Goal: Task Accomplishment & Management: Manage account settings

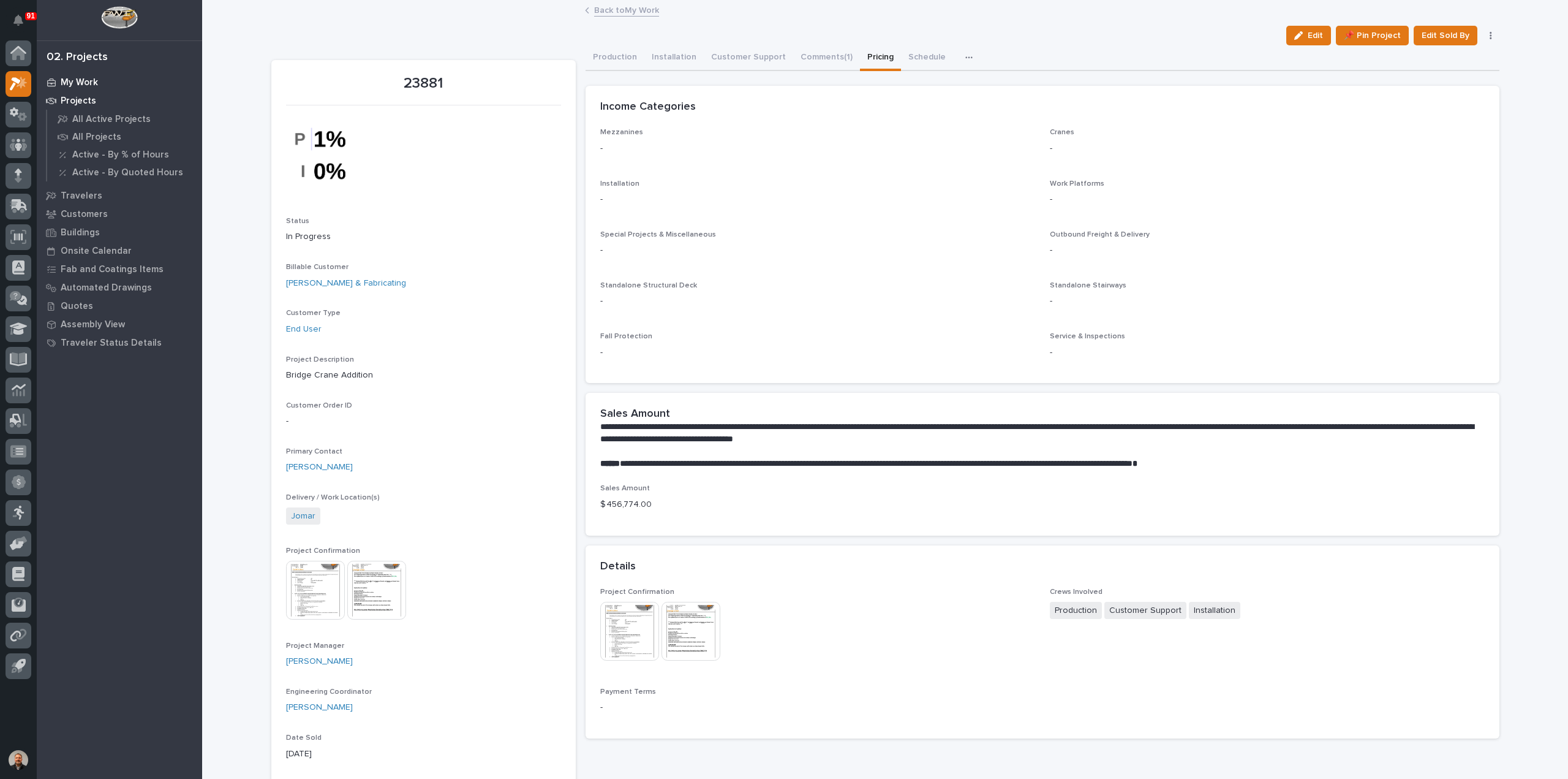
click at [85, 80] on p "My Work" at bounding box center [79, 83] width 38 height 11
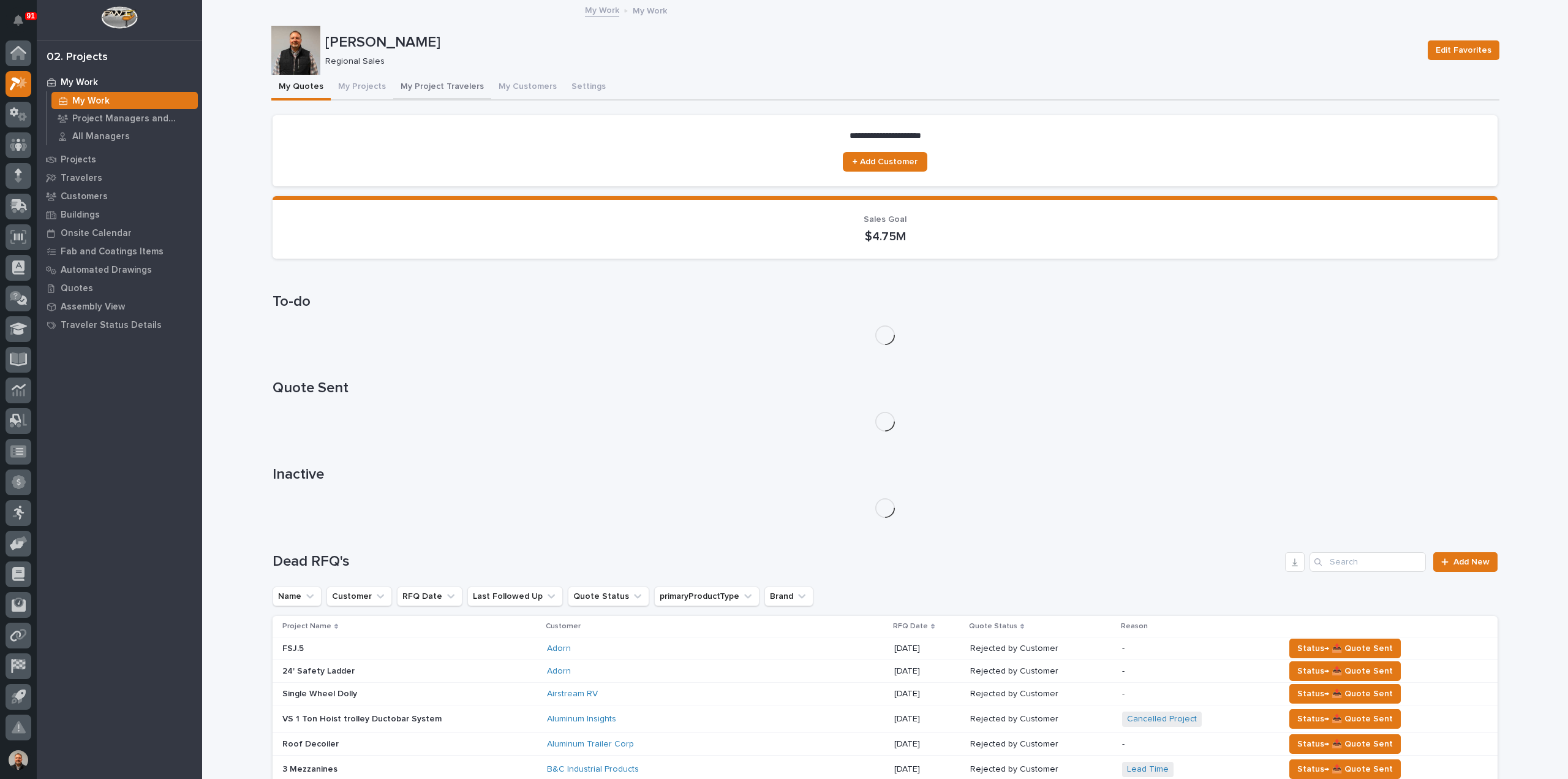
click at [409, 86] on button "My Project Travelers" at bounding box center [442, 87] width 98 height 26
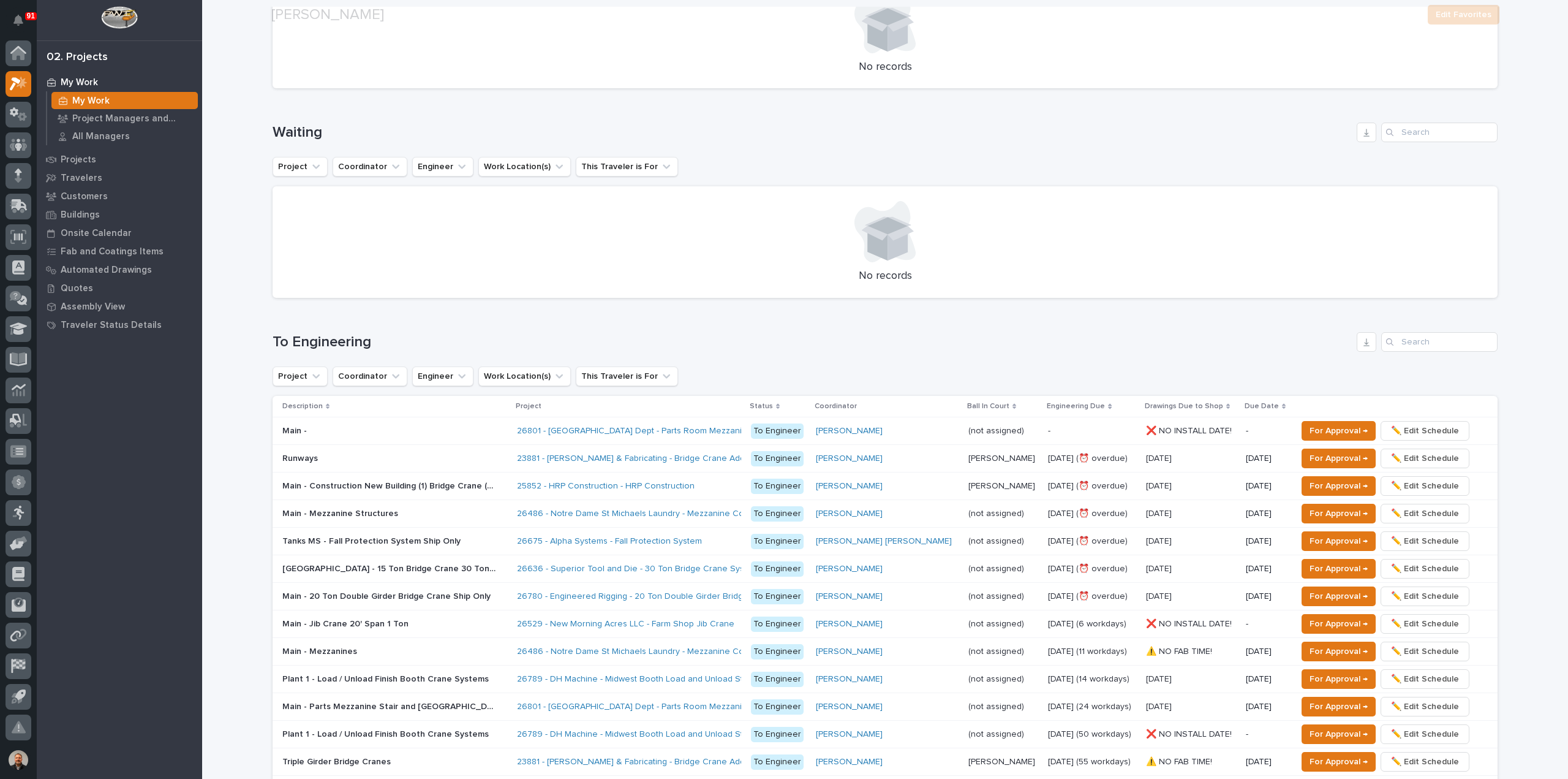
scroll to position [1041, 0]
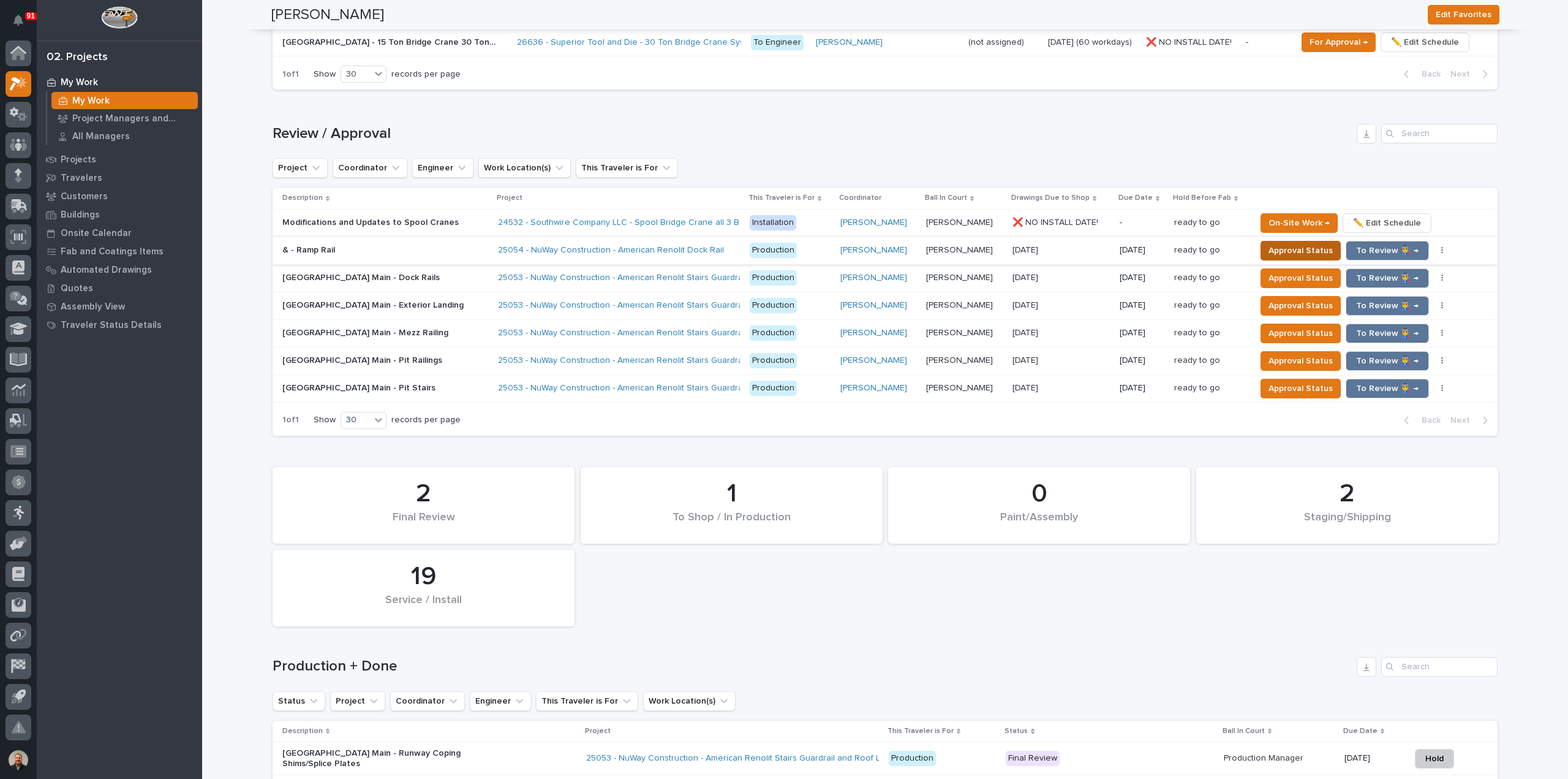
click at [1289, 246] on span "Approval Status" at bounding box center [1301, 250] width 64 height 15
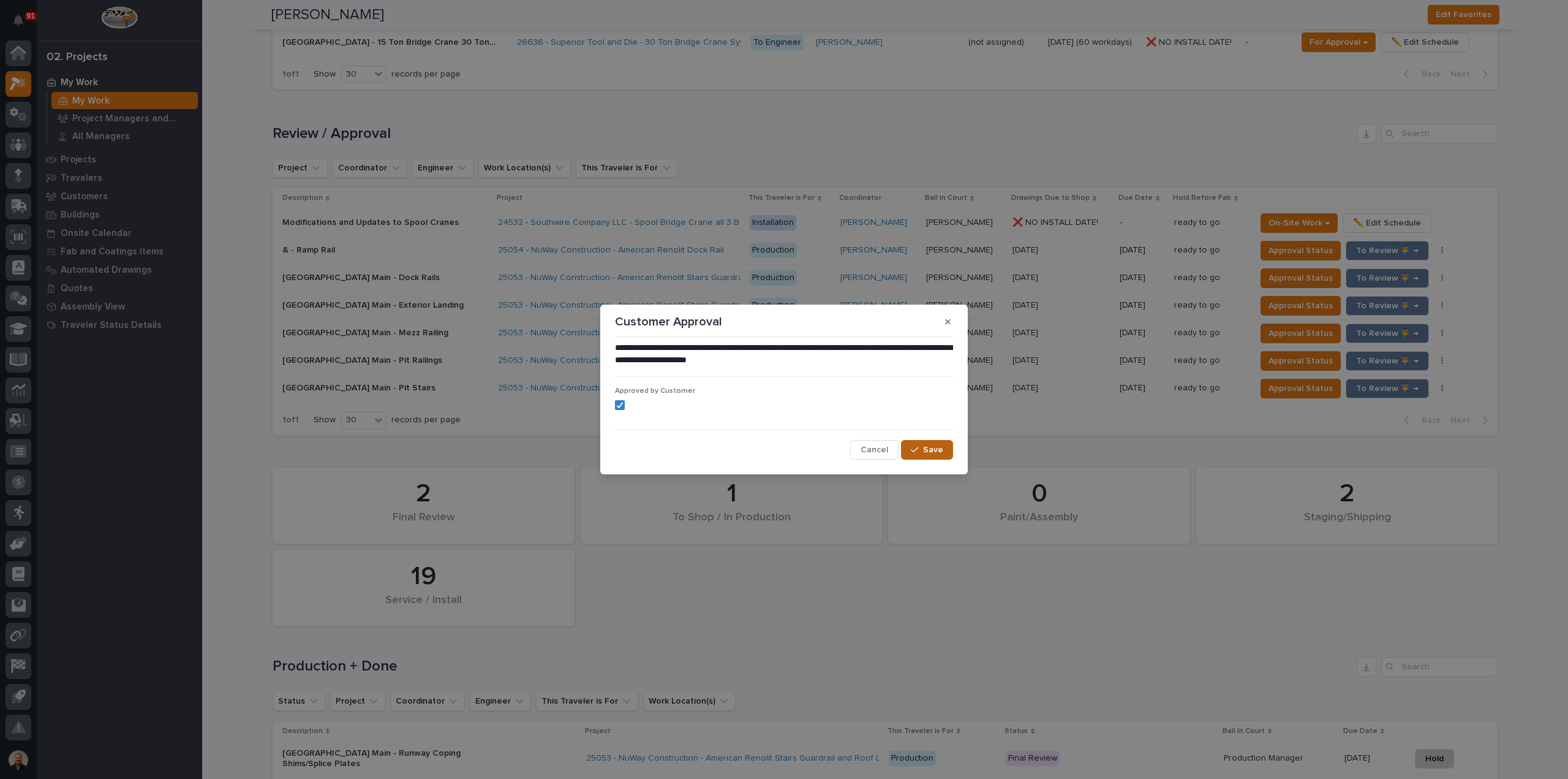
click at [931, 451] on span "Save" at bounding box center [933, 450] width 20 height 11
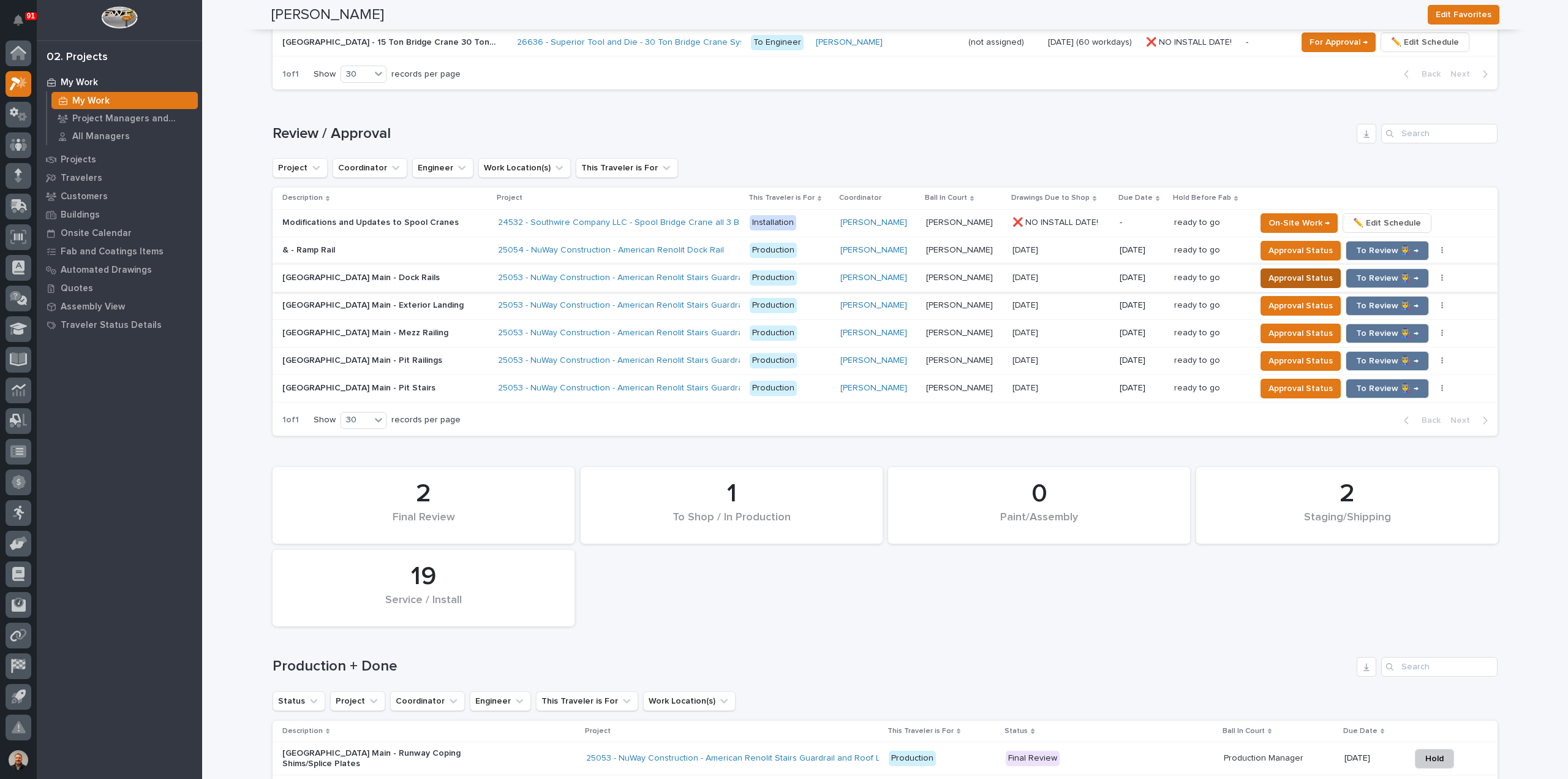
click at [1289, 273] on span "Approval Status" at bounding box center [1301, 278] width 64 height 15
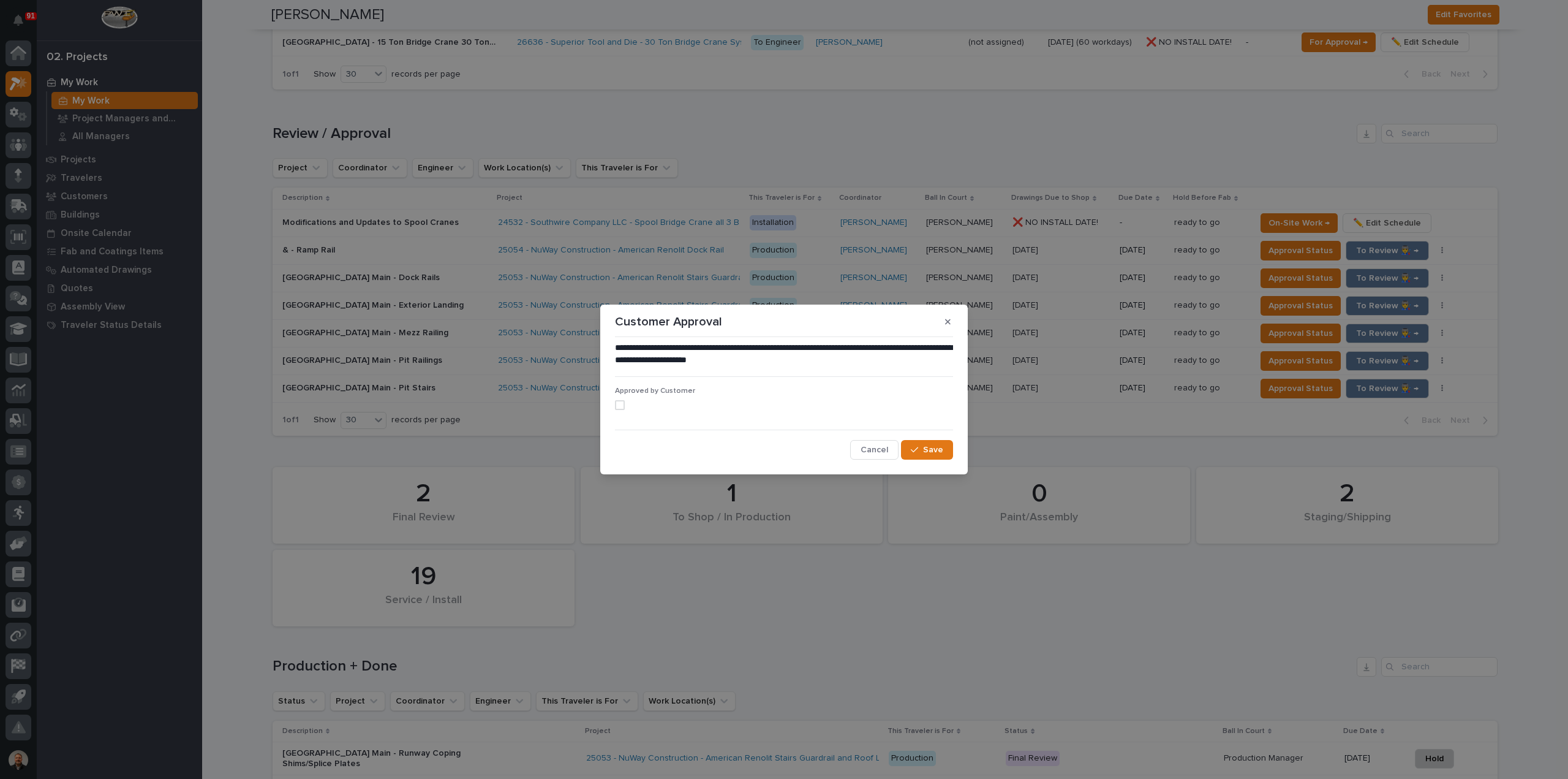
click at [620, 406] on span at bounding box center [619, 405] width 10 height 10
click at [931, 449] on span "Save" at bounding box center [933, 450] width 20 height 11
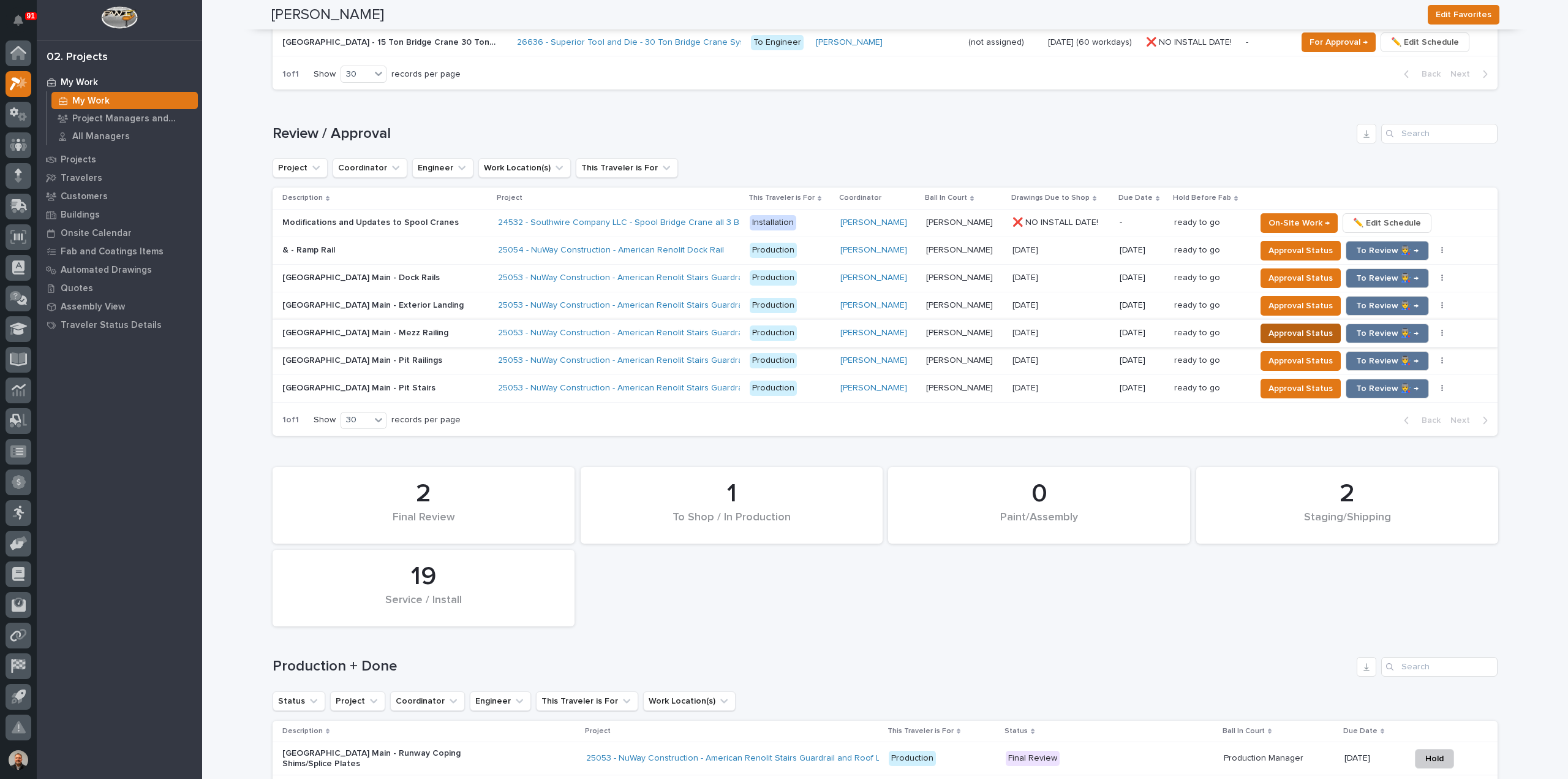
click at [1278, 331] on span "Approval Status" at bounding box center [1301, 333] width 64 height 15
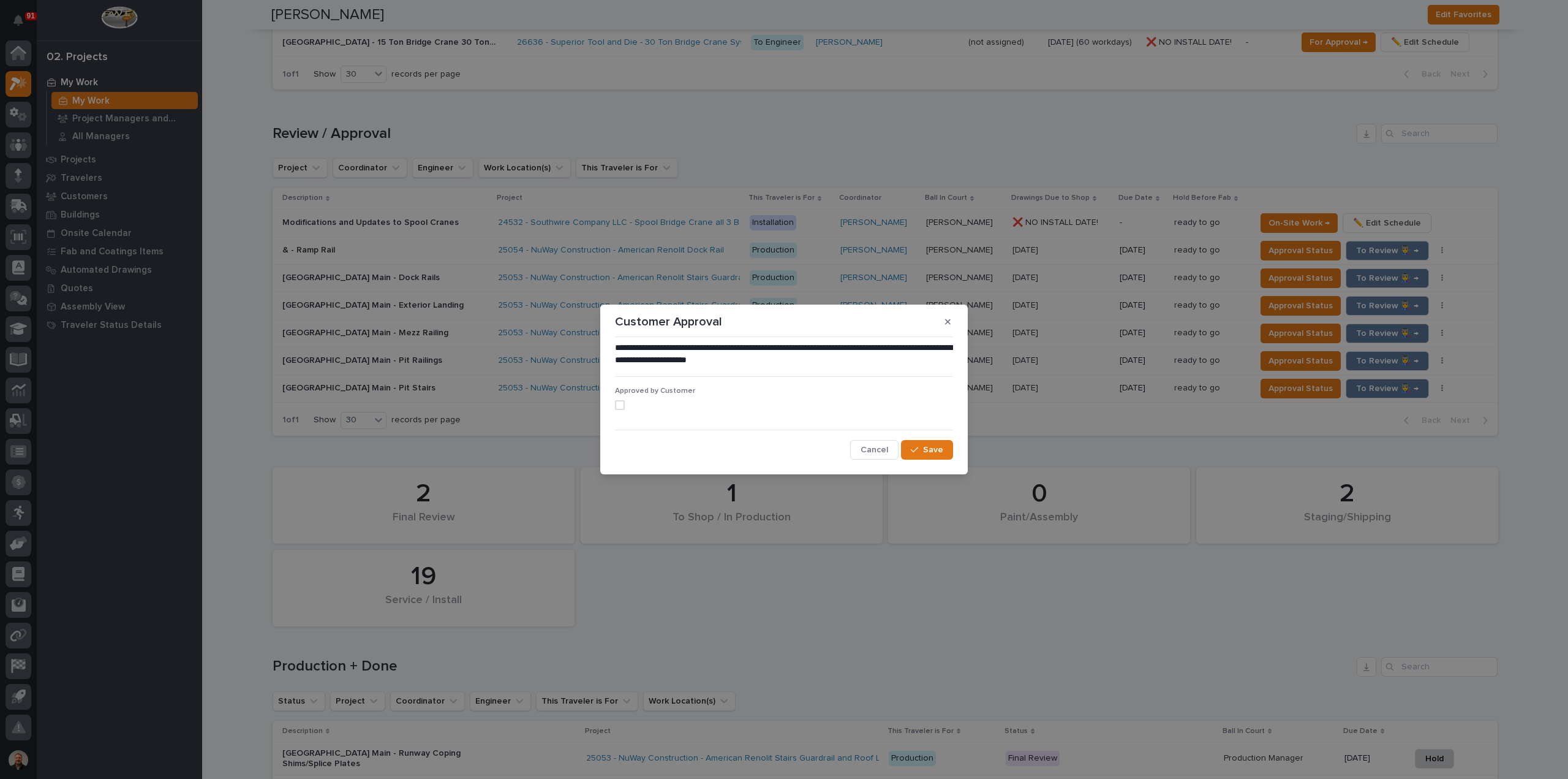
click at [618, 406] on span at bounding box center [619, 405] width 10 height 10
click at [935, 444] on span "Save" at bounding box center [933, 450] width 20 height 11
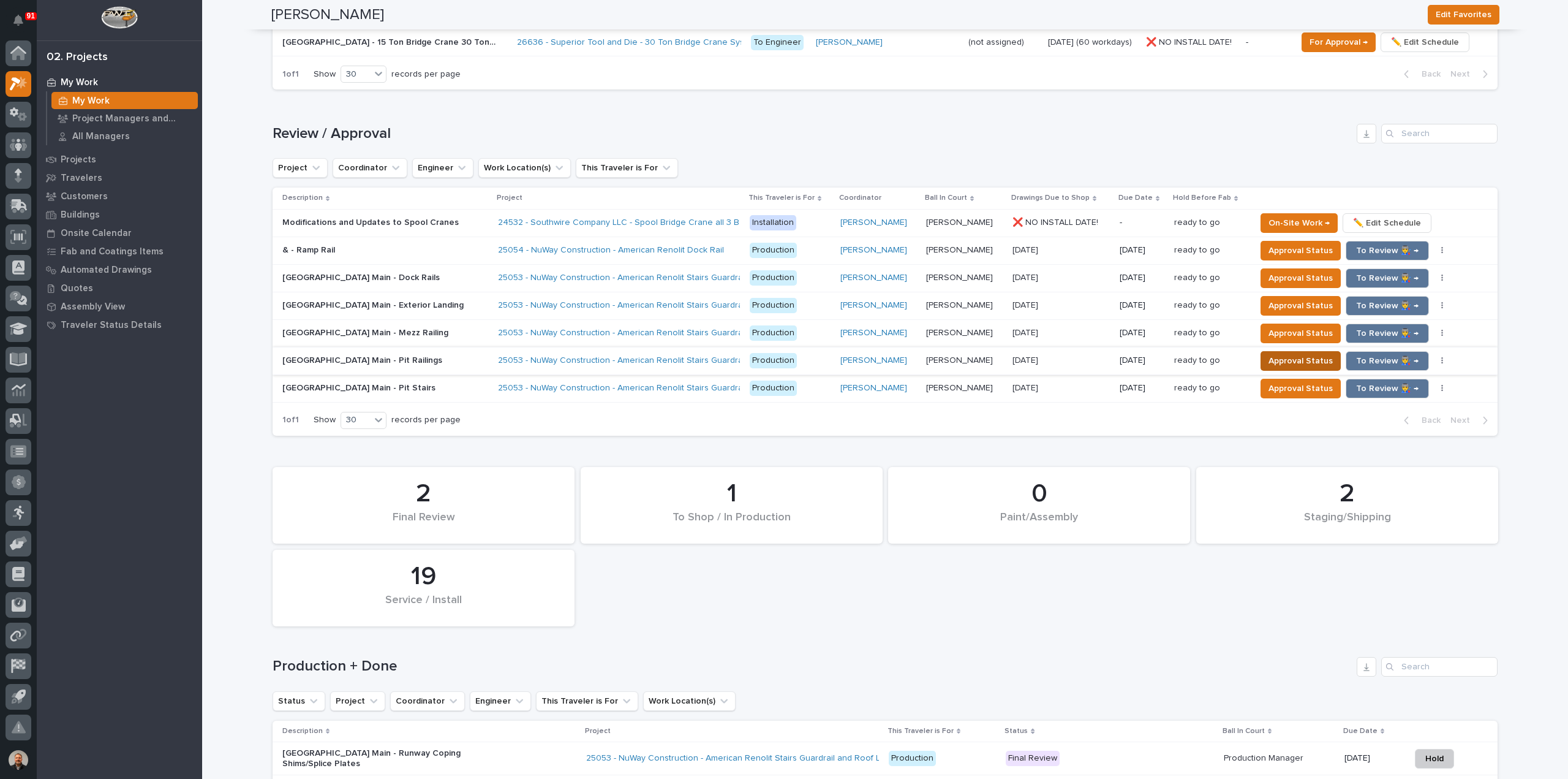
click at [1291, 359] on span "Approval Status" at bounding box center [1301, 361] width 64 height 15
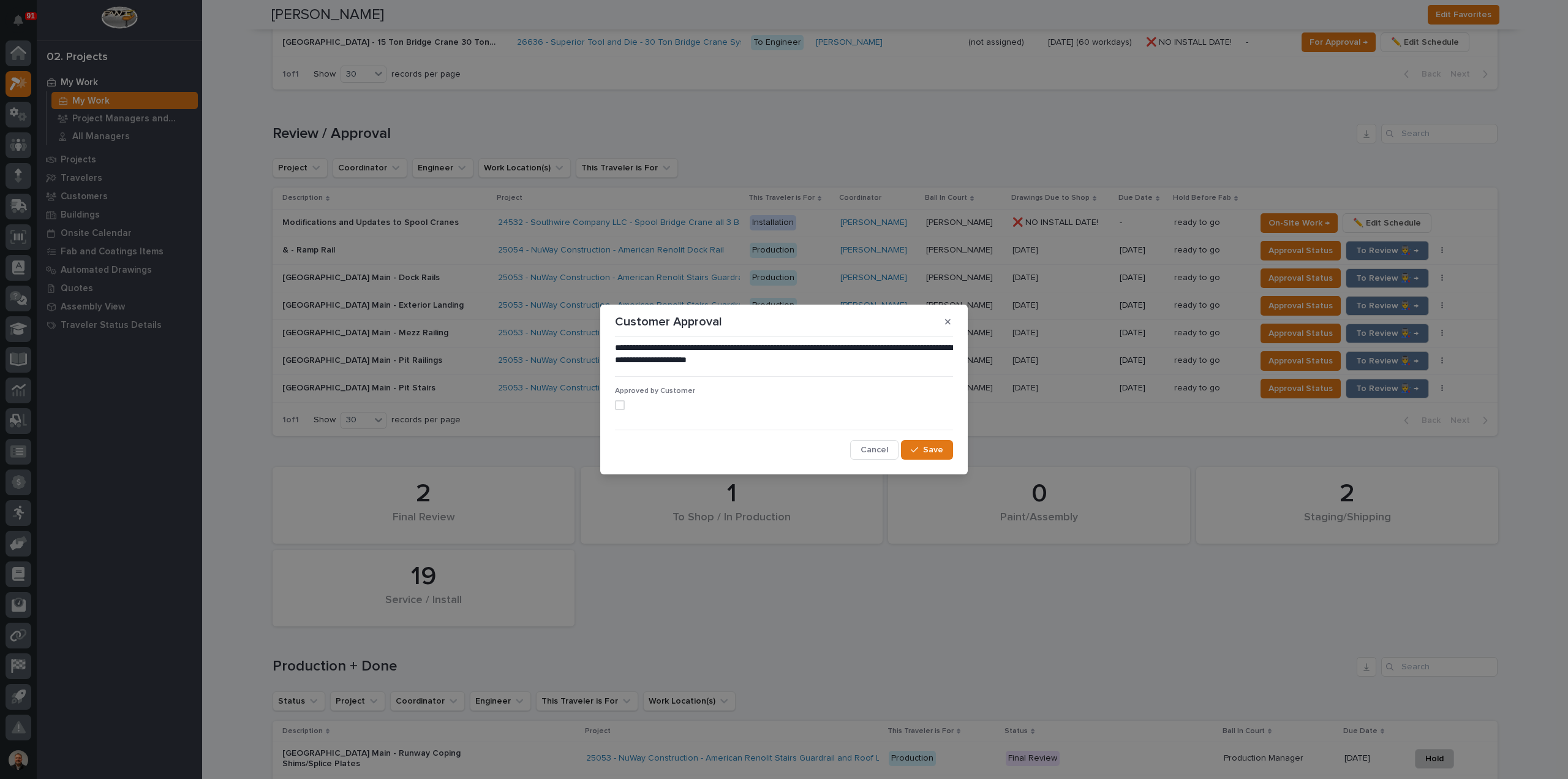
click at [618, 407] on span at bounding box center [619, 405] width 10 height 10
click at [932, 451] on span "Save" at bounding box center [933, 450] width 20 height 11
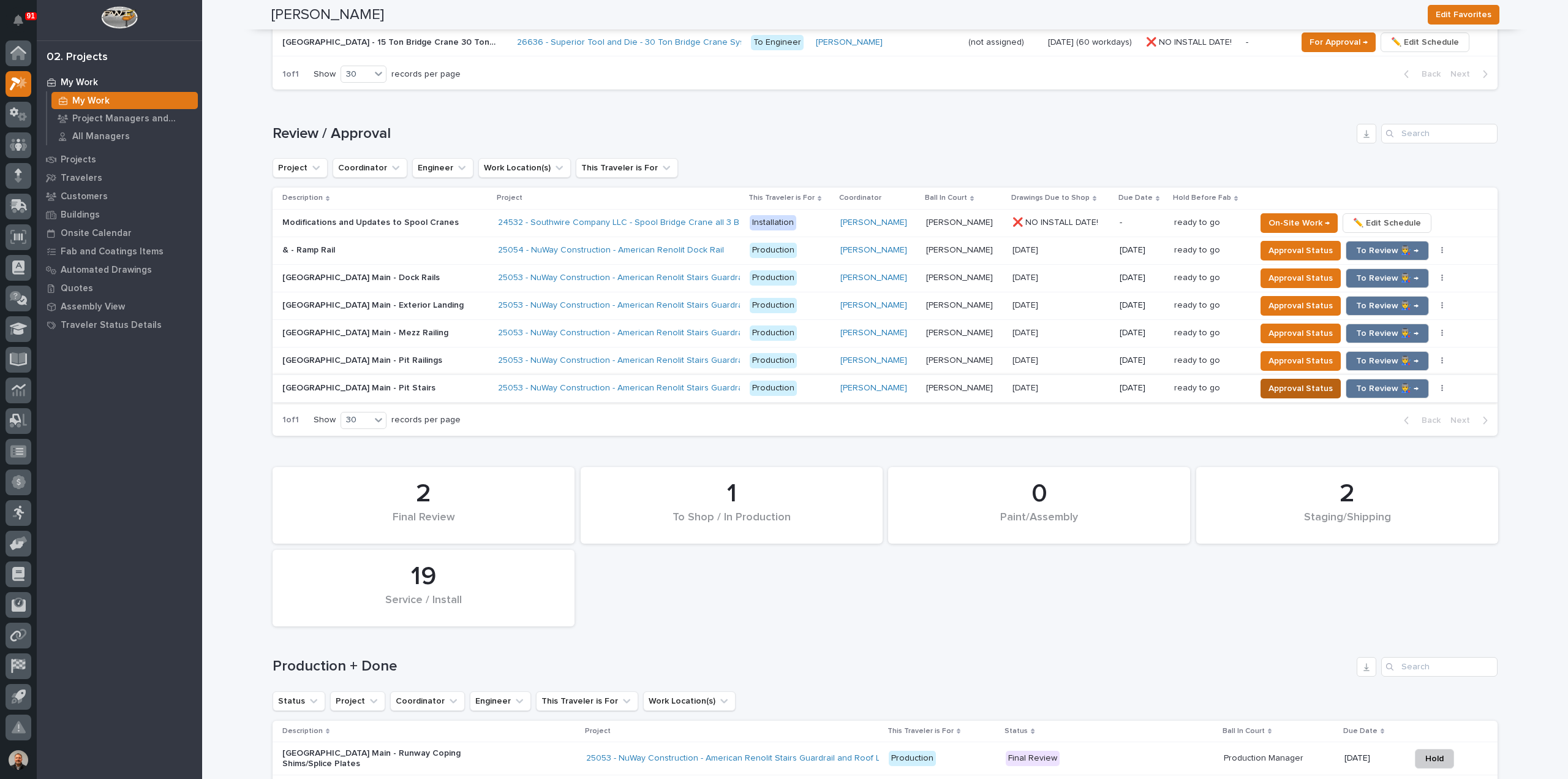
click at [1291, 385] on span "Approval Status" at bounding box center [1301, 388] width 64 height 15
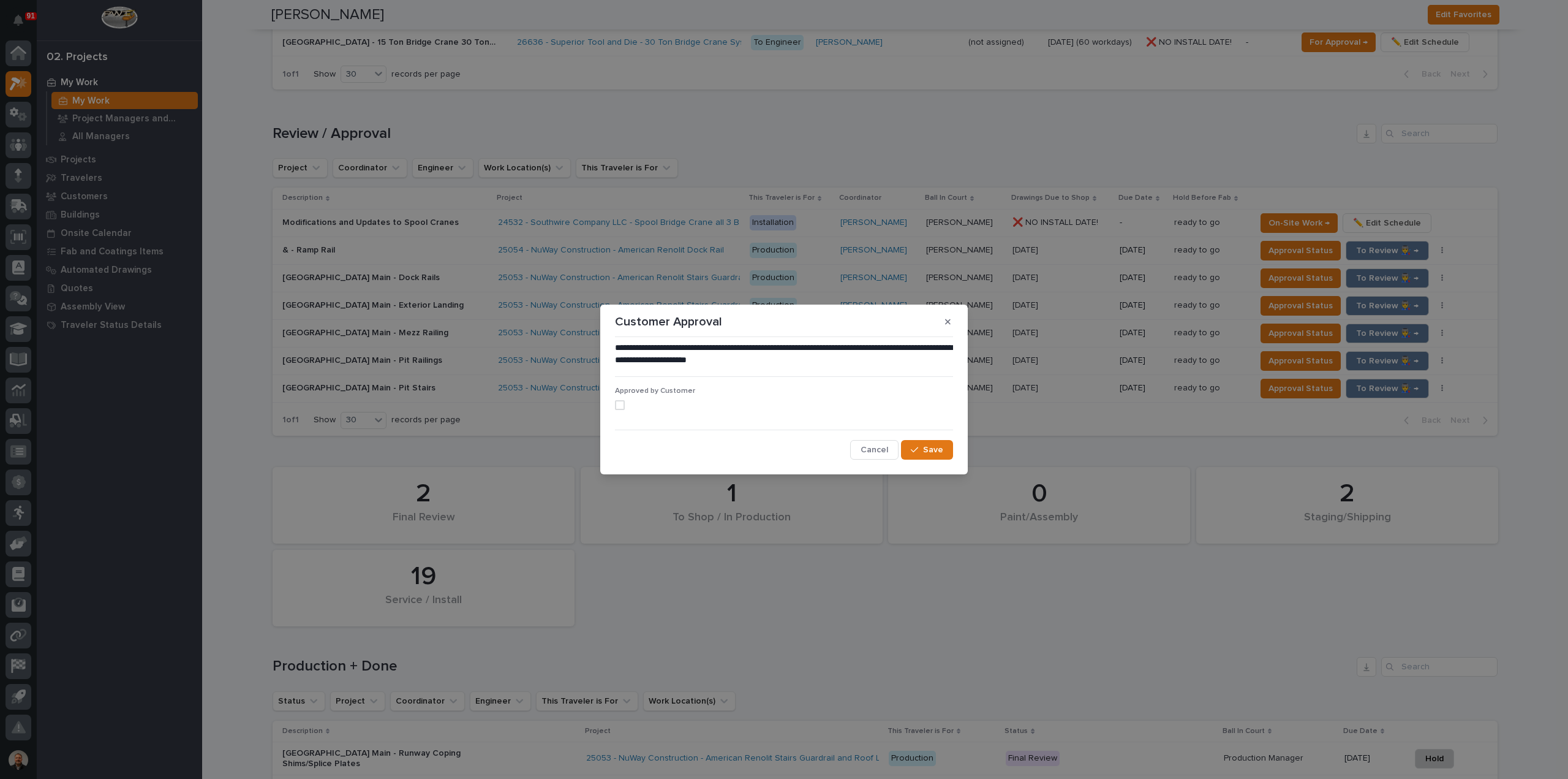
click at [619, 406] on span at bounding box center [619, 405] width 10 height 10
click at [931, 452] on span "Save" at bounding box center [933, 450] width 20 height 11
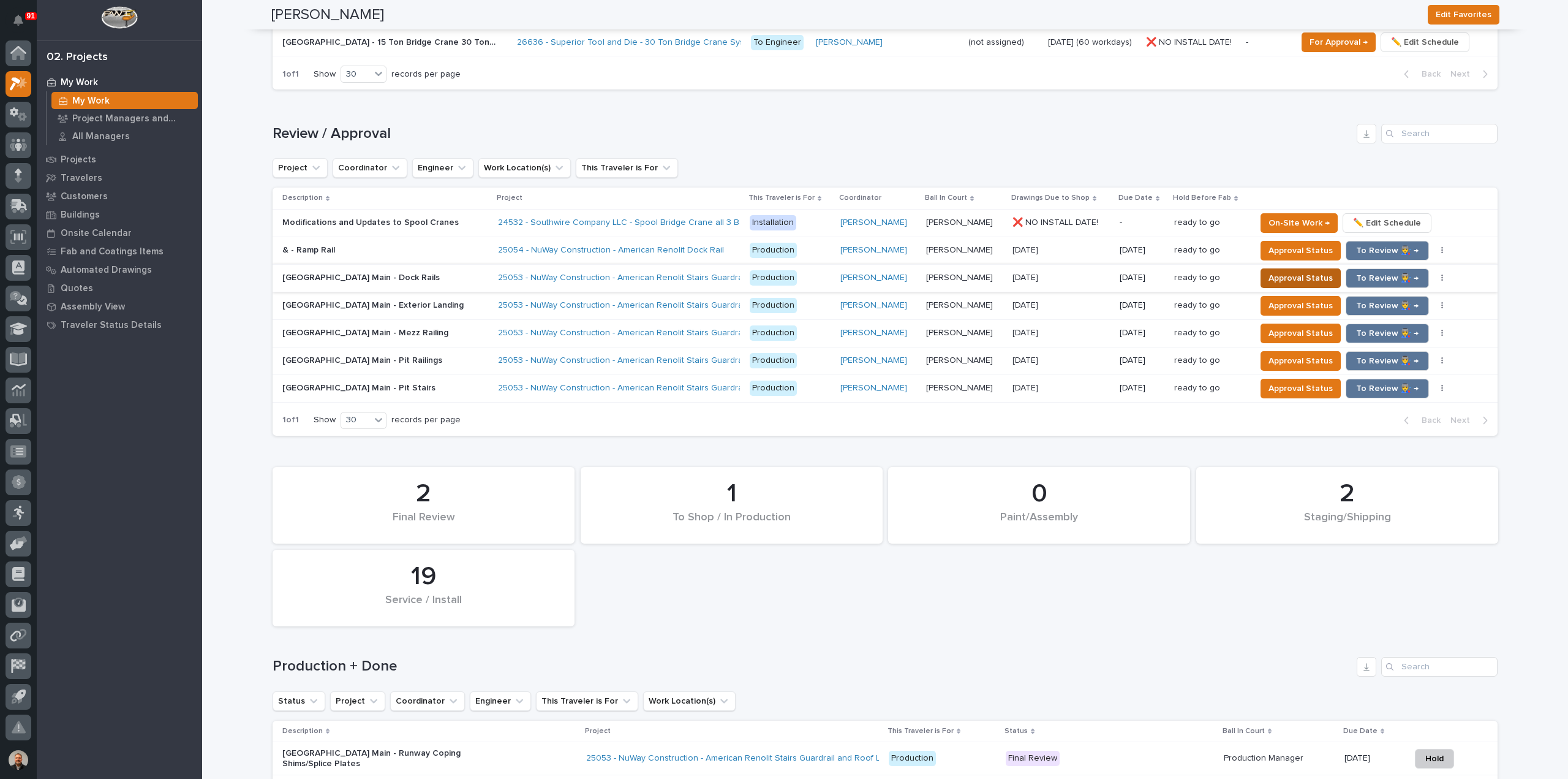
click at [1288, 278] on span "Approval Status" at bounding box center [1301, 278] width 64 height 15
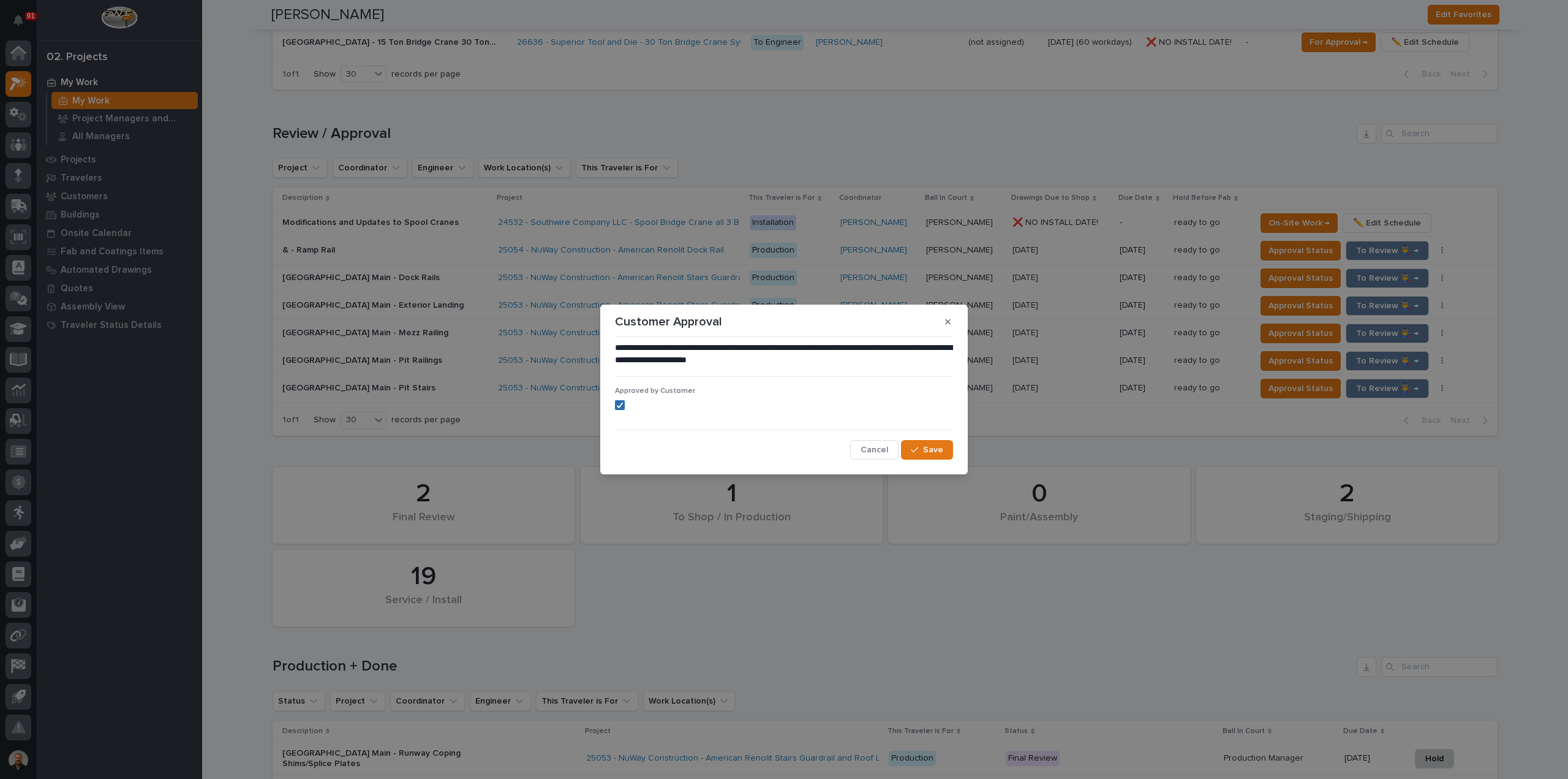
click at [617, 408] on div at bounding box center [620, 405] width 7 height 7
click at [932, 452] on span "Save" at bounding box center [933, 450] width 20 height 11
